Goal: Check status: Check status

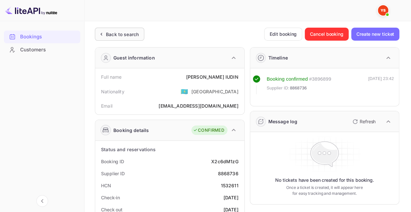
click at [128, 34] on div "Back to search" at bounding box center [122, 34] width 33 height 7
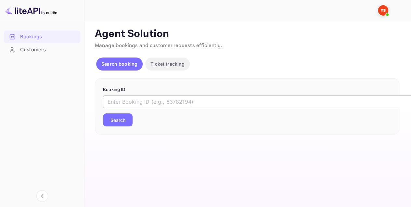
click at [140, 98] on input "text" at bounding box center [265, 101] width 325 height 13
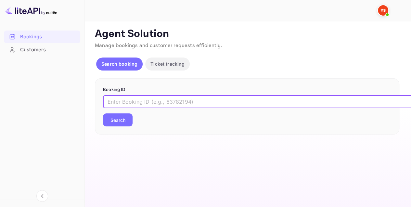
paste input "9329445"
type input "9329445"
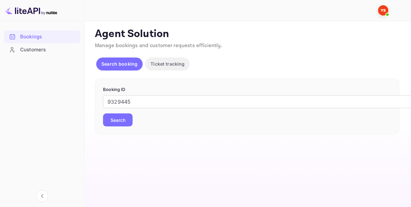
click at [129, 122] on button "Search" at bounding box center [118, 119] width 30 height 13
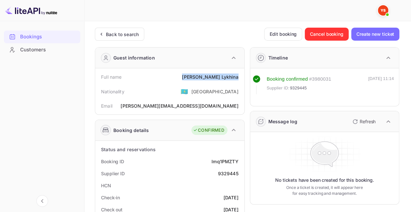
drag, startPoint x: 242, startPoint y: 74, endPoint x: 208, endPoint y: 73, distance: 33.8
click at [208, 73] on div "Full name [PERSON_NAME] Nationality 🇰🇿 [DEMOGRAPHIC_DATA] Email [PERSON_NAME][E…" at bounding box center [169, 91] width 149 height 46
copy div "[PERSON_NAME]"
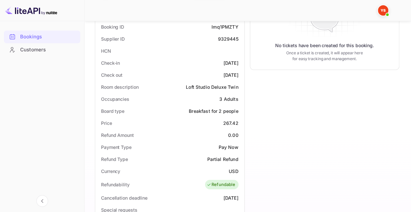
scroll to position [195, 0]
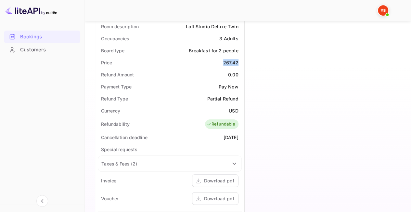
drag, startPoint x: 220, startPoint y: 62, endPoint x: 239, endPoint y: 64, distance: 18.6
click at [239, 64] on div "Price 267.42" at bounding box center [170, 63] width 144 height 12
copy div "267.42"
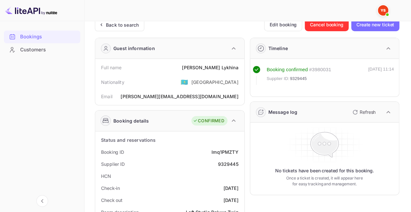
scroll to position [0, 0]
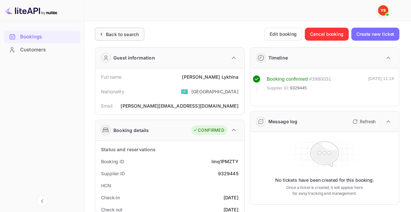
click at [121, 34] on div "Back to search" at bounding box center [122, 34] width 33 height 7
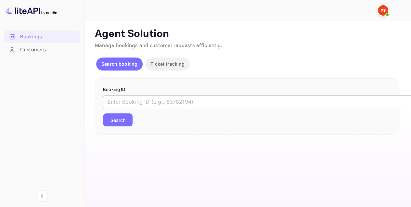
click at [170, 98] on input "text" at bounding box center [265, 101] width 325 height 13
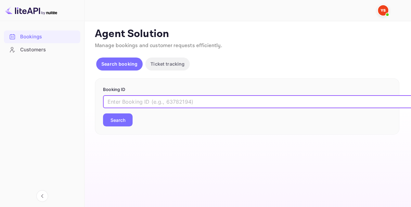
paste input "9505102"
type input "9505102"
click at [123, 118] on button "Search" at bounding box center [118, 119] width 30 height 13
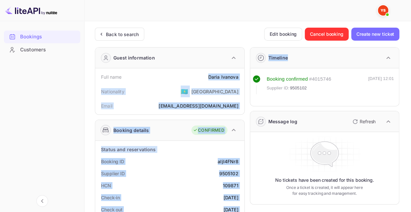
drag, startPoint x: 196, startPoint y: 76, endPoint x: 250, endPoint y: 76, distance: 53.3
click at [241, 76] on div "Full name [PERSON_NAME]" at bounding box center [170, 77] width 144 height 12
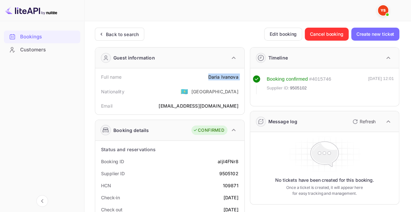
drag, startPoint x: 241, startPoint y: 76, endPoint x: 207, endPoint y: 74, distance: 34.2
click at [207, 74] on div "Full name [PERSON_NAME]" at bounding box center [170, 77] width 144 height 12
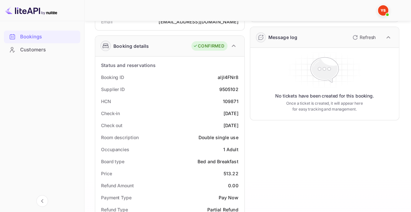
scroll to position [98, 0]
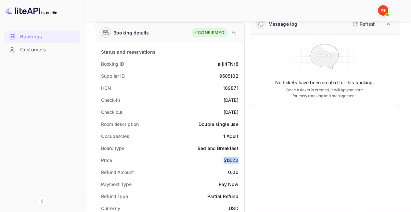
drag, startPoint x: 221, startPoint y: 155, endPoint x: 239, endPoint y: 157, distance: 18.0
click at [239, 157] on div "Price 513.22" at bounding box center [170, 160] width 144 height 12
copy div "513.22"
